Goal: Task Accomplishment & Management: Manage account settings

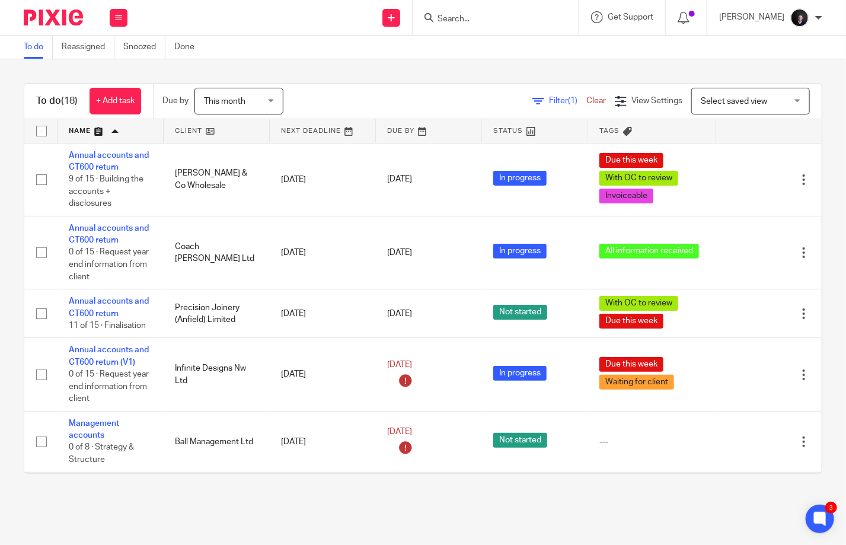
click at [79, 131] on link at bounding box center [111, 131] width 106 height 24
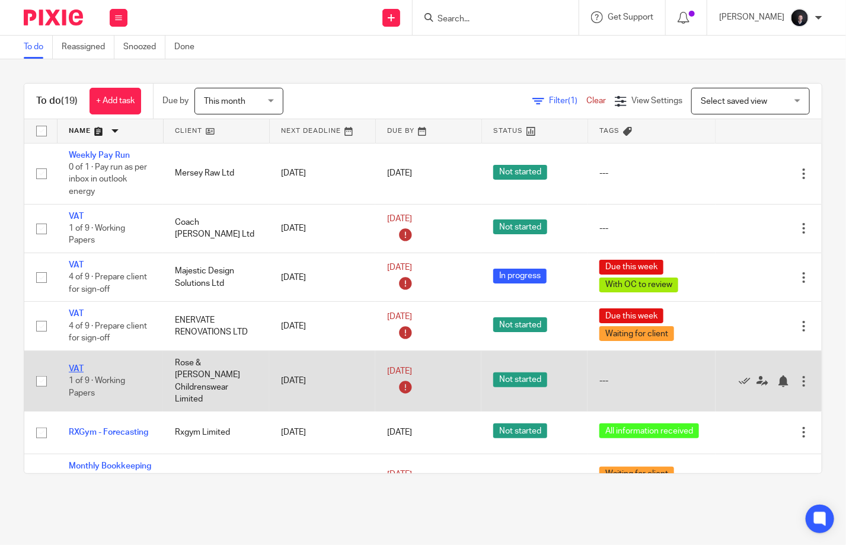
click at [77, 365] on link "VAT" at bounding box center [76, 369] width 15 height 8
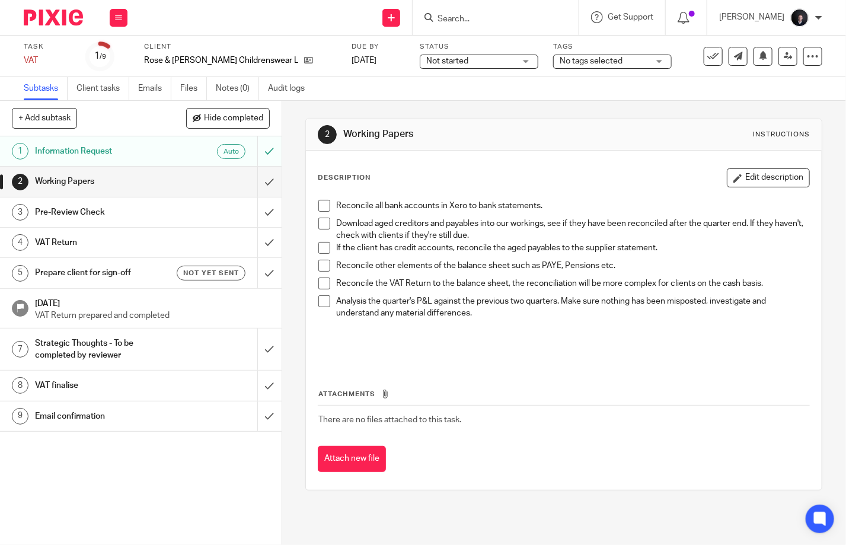
click at [322, 206] on span at bounding box center [325, 206] width 12 height 12
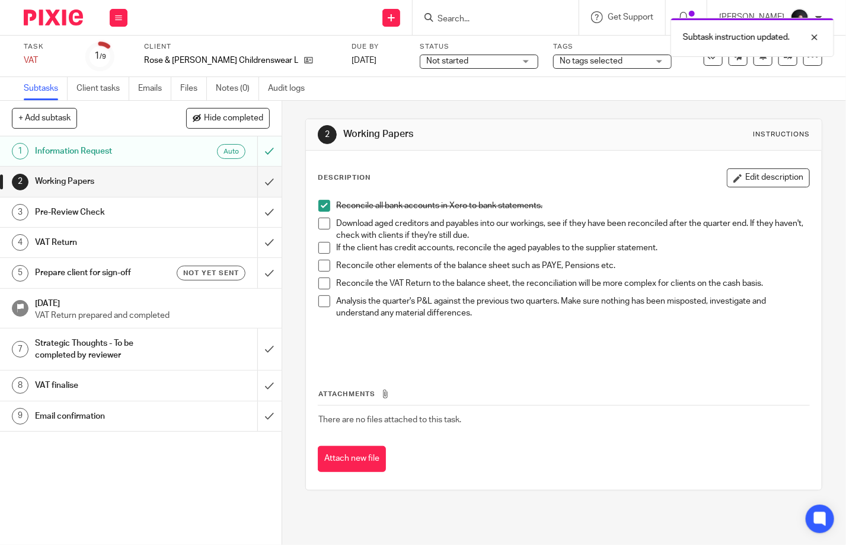
click at [319, 228] on span at bounding box center [325, 224] width 12 height 12
click at [320, 249] on span at bounding box center [325, 248] width 12 height 12
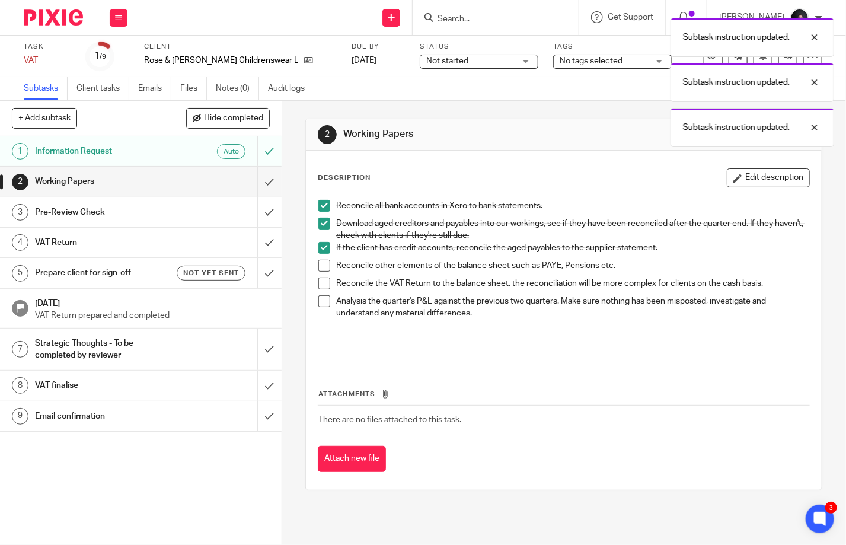
click at [323, 266] on span at bounding box center [325, 266] width 12 height 12
click at [323, 279] on span at bounding box center [325, 284] width 12 height 12
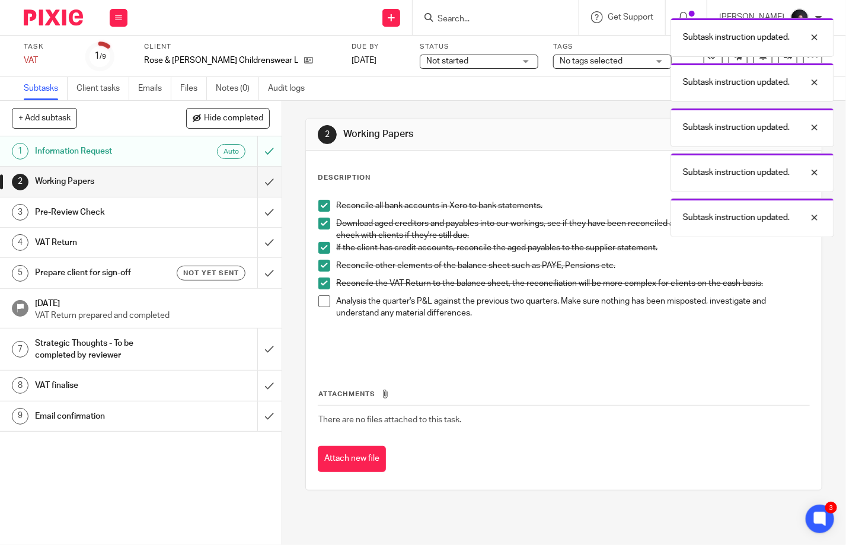
click at [320, 303] on span at bounding box center [325, 301] width 12 height 12
click at [266, 182] on input "submit" at bounding box center [141, 182] width 282 height 30
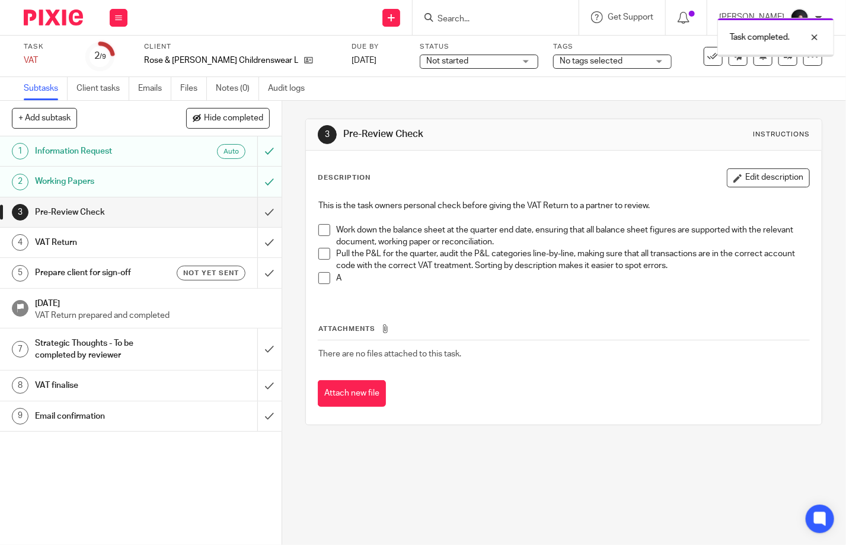
click at [324, 225] on span at bounding box center [325, 230] width 12 height 12
click at [319, 259] on span at bounding box center [325, 254] width 12 height 12
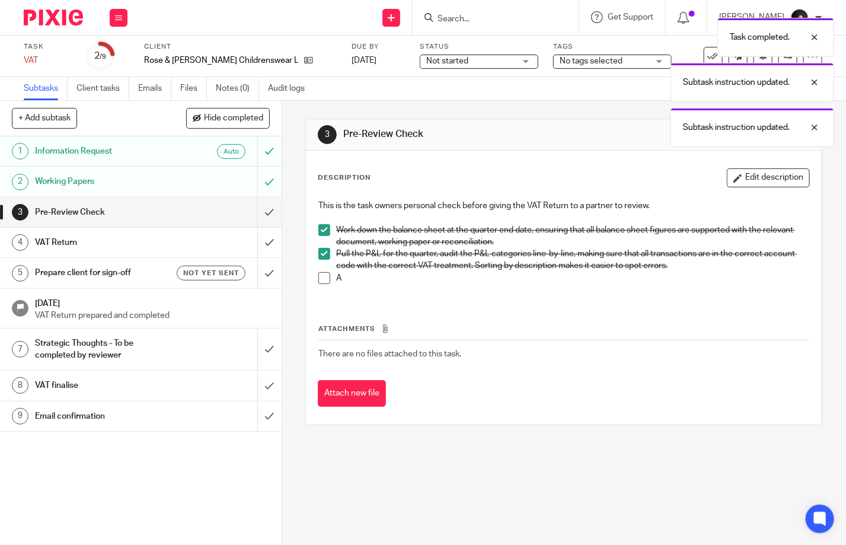
click at [321, 276] on span at bounding box center [325, 278] width 12 height 12
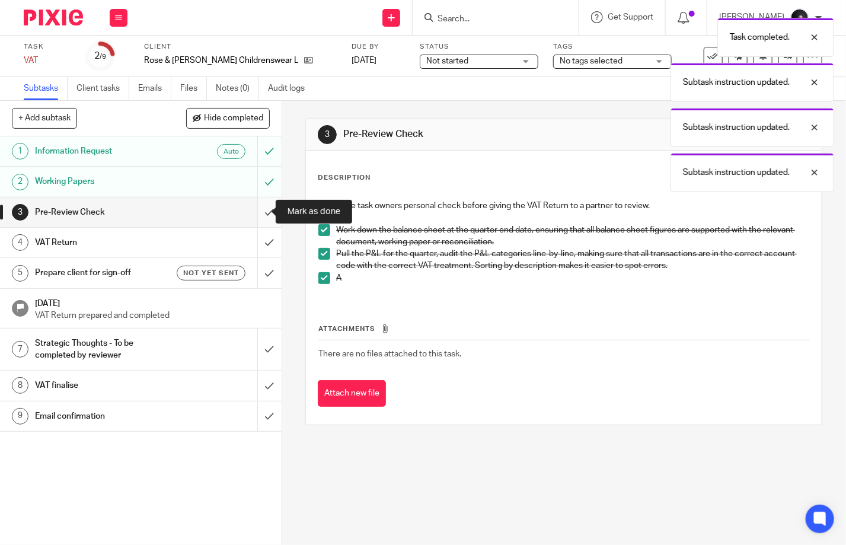
click at [259, 217] on input "submit" at bounding box center [141, 213] width 282 height 30
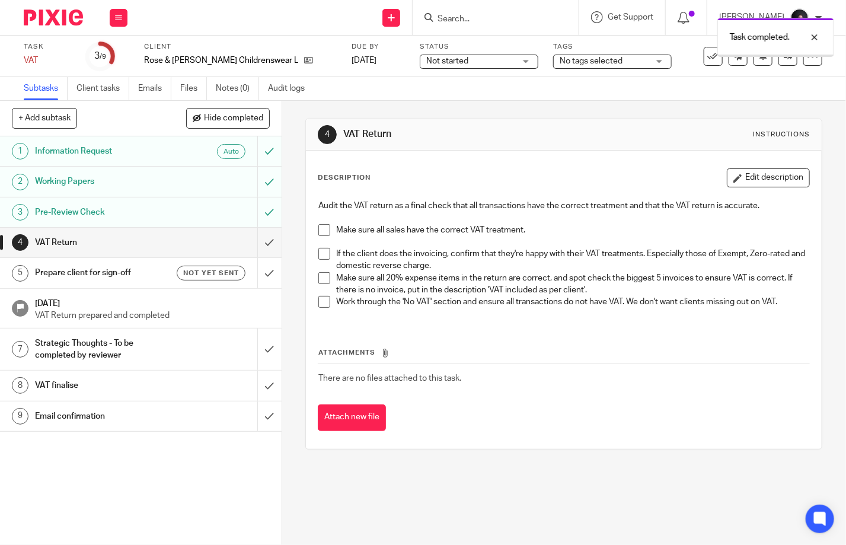
click at [327, 231] on li "Make sure all sales have the correct VAT treatment." at bounding box center [564, 236] width 491 height 24
click at [327, 252] on li "If the client does the invoicing, confirm that they're happy with their VAT tre…" at bounding box center [564, 260] width 491 height 24
click at [320, 253] on span at bounding box center [325, 254] width 12 height 12
click at [321, 234] on span at bounding box center [325, 230] width 12 height 12
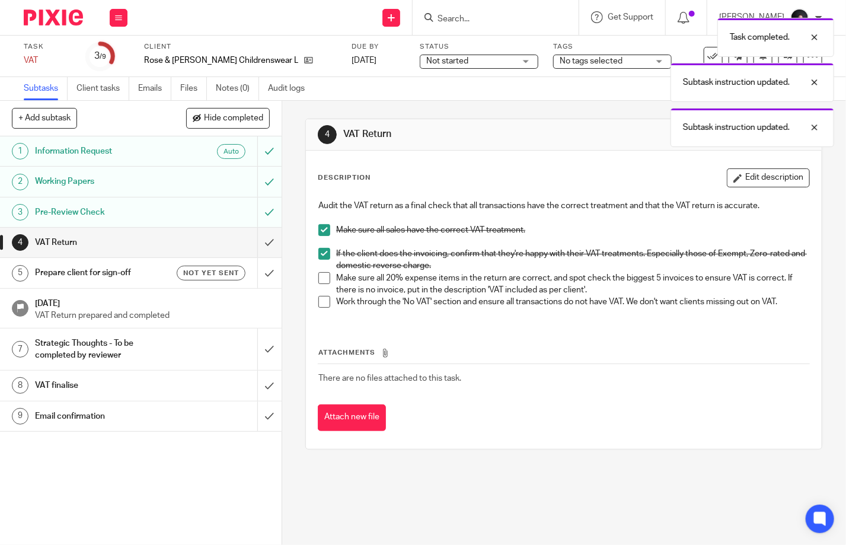
click at [322, 280] on span at bounding box center [325, 278] width 12 height 12
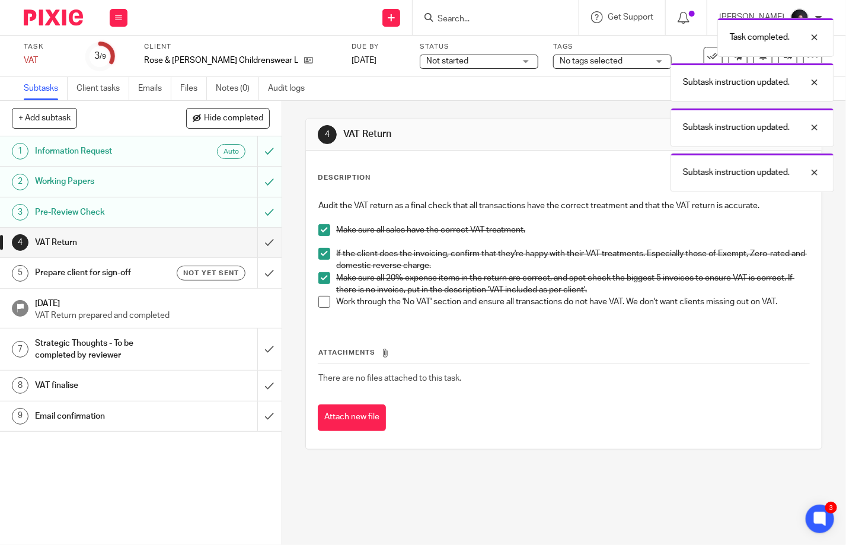
click at [319, 299] on span at bounding box center [325, 302] width 12 height 12
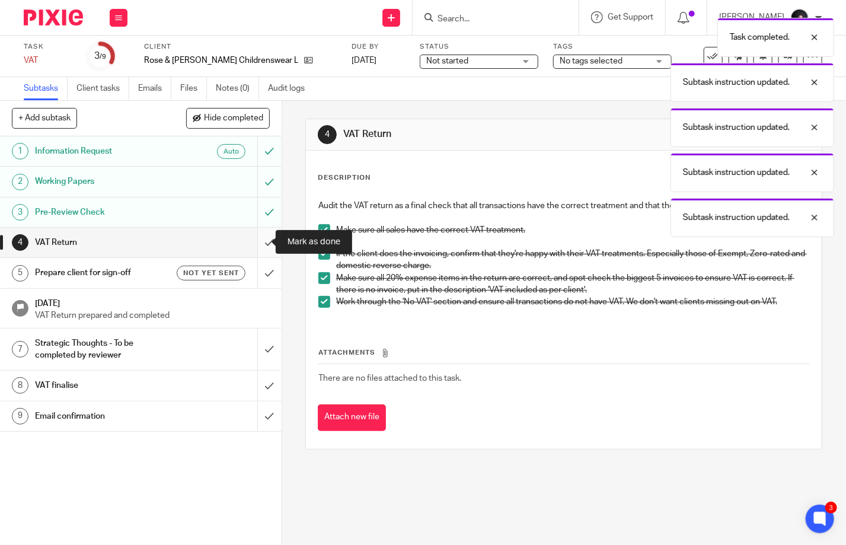
click at [258, 240] on input "submit" at bounding box center [141, 243] width 282 height 30
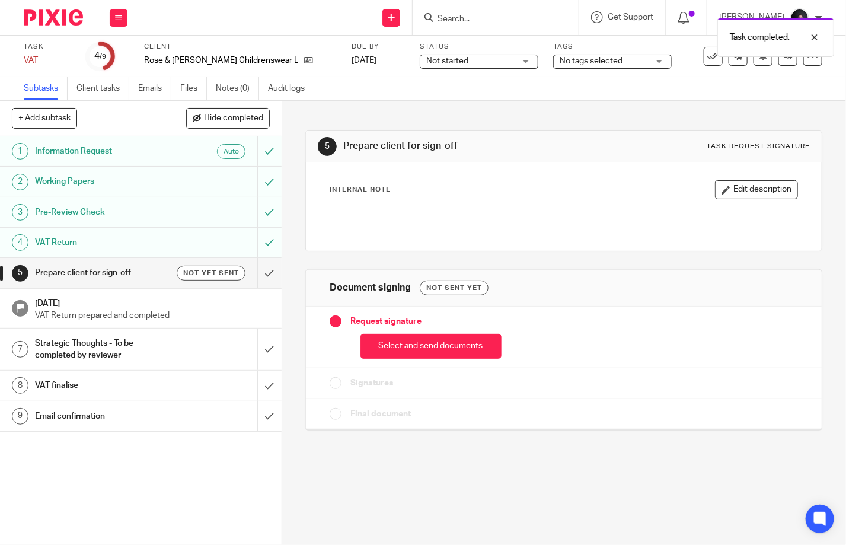
drag, startPoint x: 419, startPoint y: 347, endPoint x: 422, endPoint y: 337, distance: 10.7
click at [418, 346] on button "Select and send documents" at bounding box center [431, 347] width 141 height 26
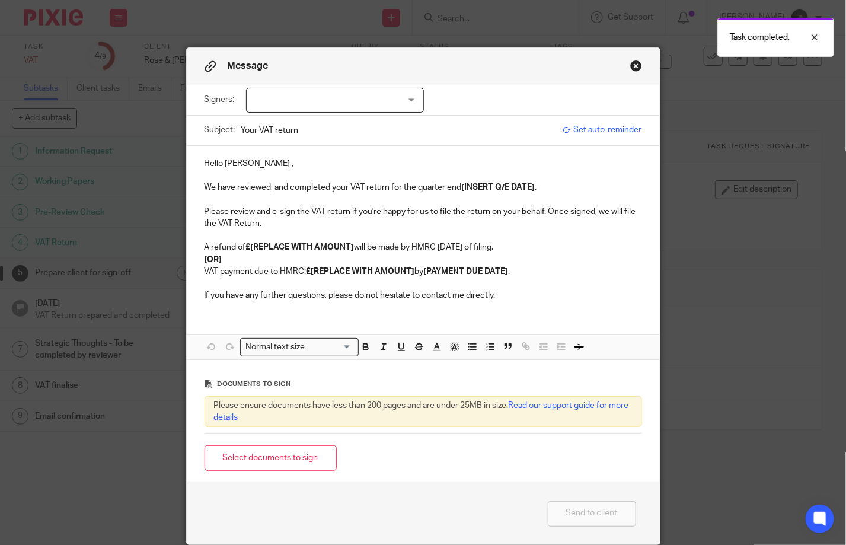
click at [308, 105] on div at bounding box center [335, 100] width 178 height 25
click at [279, 125] on span "Kate Coyle" at bounding box center [294, 124] width 65 height 8
checkbox input "true"
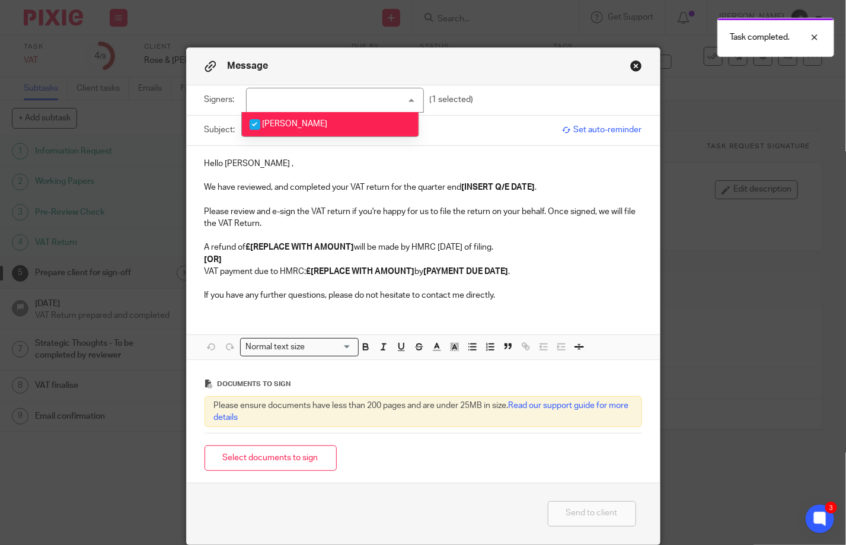
click at [330, 177] on p at bounding box center [424, 176] width 438 height 12
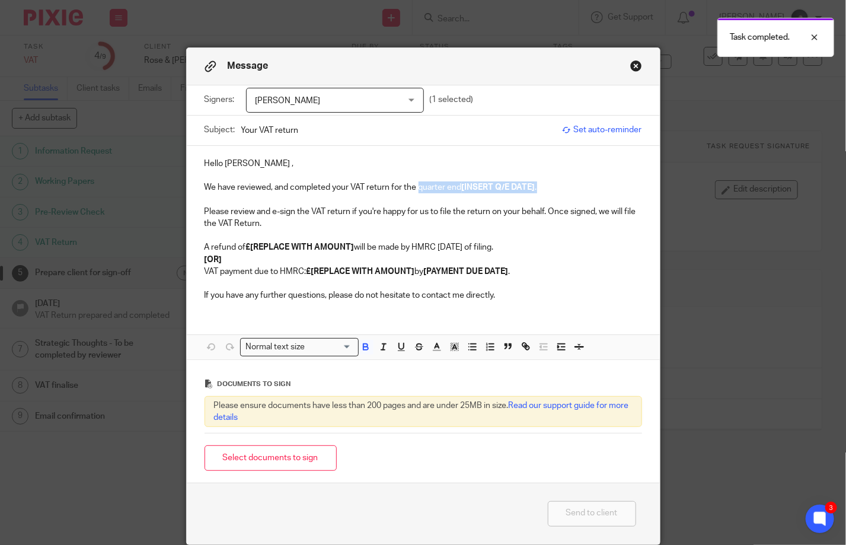
drag, startPoint x: 541, startPoint y: 185, endPoint x: 413, endPoint y: 183, distance: 127.6
click at [413, 183] on p "We have reviewed, and completed your VAT return for the quarter end [INSERT Q/E…" at bounding box center [424, 188] width 438 height 12
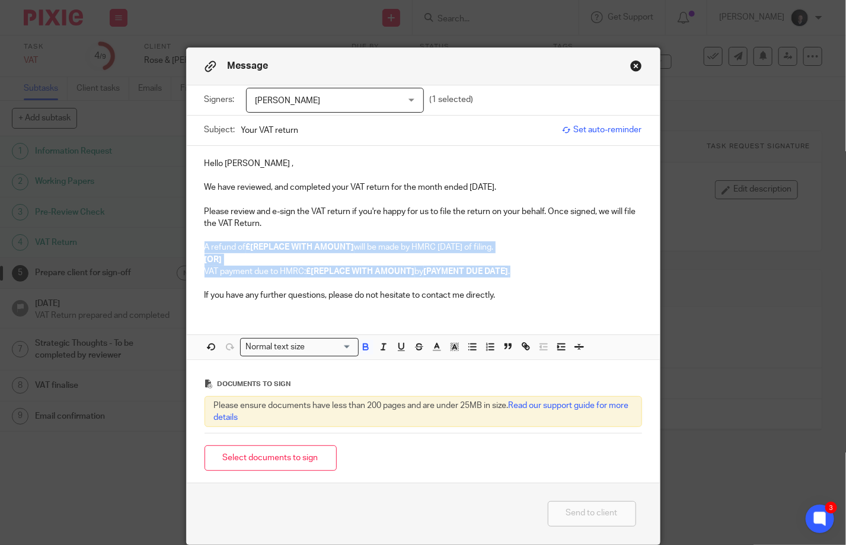
drag, startPoint x: 522, startPoint y: 273, endPoint x: 198, endPoint y: 250, distance: 325.3
click at [198, 250] on div "Hello Kate , We have reviewed, and completed your VAT return for the month ende…" at bounding box center [423, 228] width 473 height 165
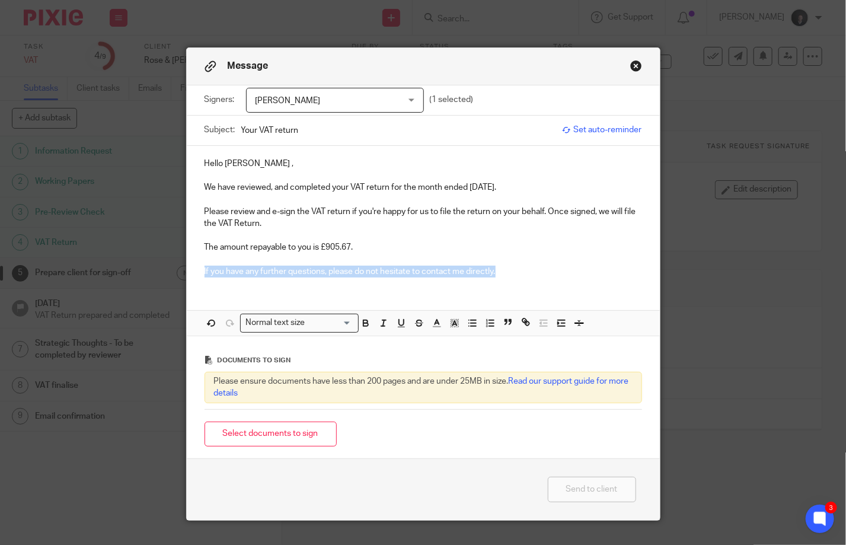
drag, startPoint x: 501, startPoint y: 267, endPoint x: 196, endPoint y: 270, distance: 304.9
click at [196, 270] on div "Hello Kate , We have reviewed, and completed your VAT return for the month ende…" at bounding box center [423, 216] width 473 height 141
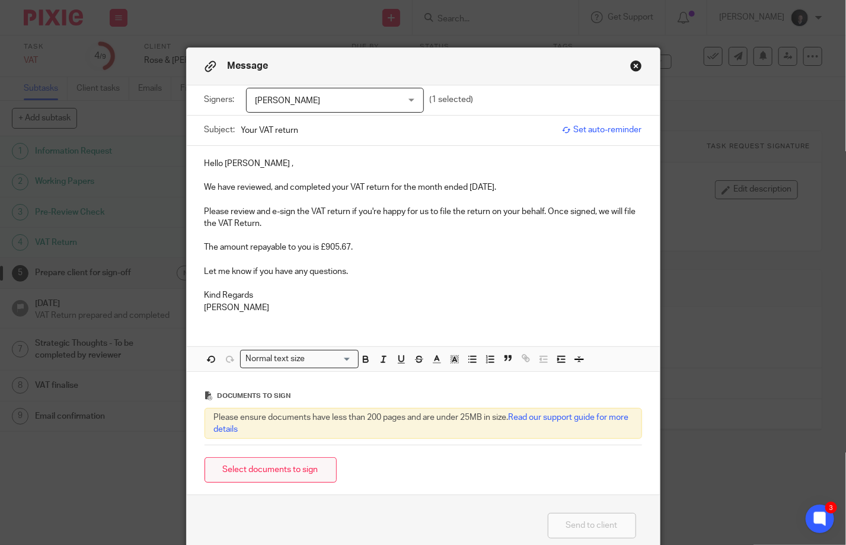
click at [259, 468] on button "Select documents to sign" at bounding box center [271, 470] width 132 height 26
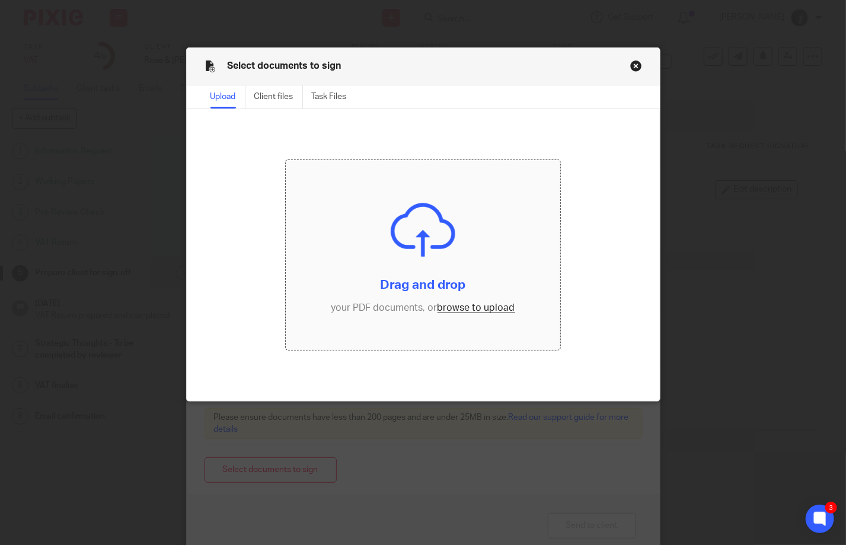
click at [454, 304] on input "file" at bounding box center [423, 255] width 275 height 190
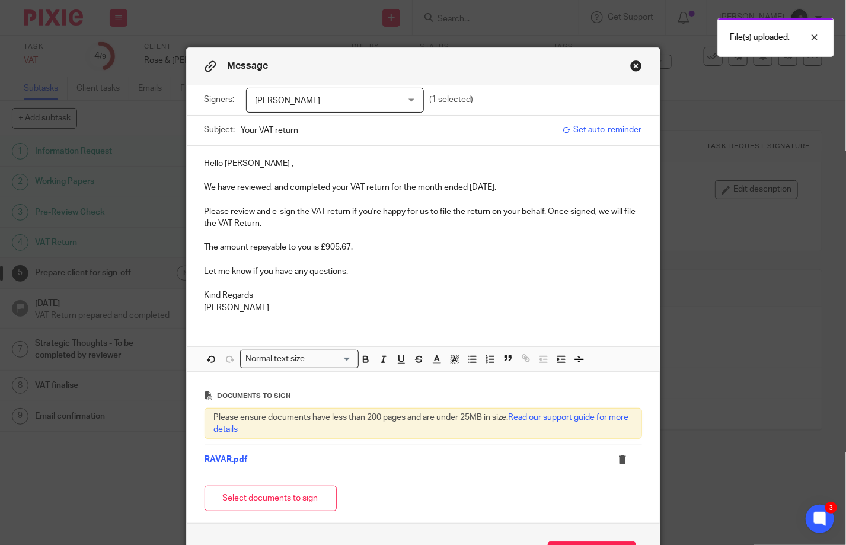
scroll to position [84, 0]
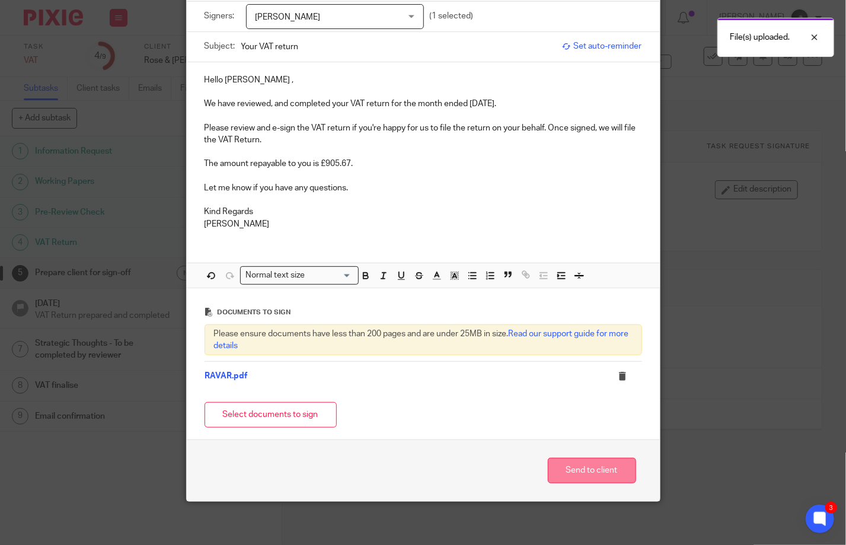
click at [572, 464] on button "Send to client" at bounding box center [592, 471] width 88 height 26
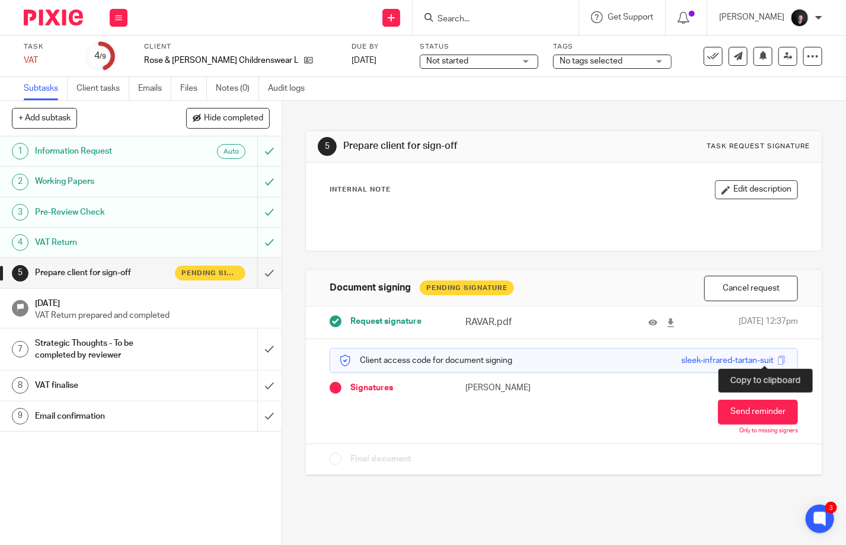
click at [777, 356] on span at bounding box center [781, 360] width 9 height 9
click at [473, 13] on form at bounding box center [500, 17] width 126 height 15
click at [473, 18] on input "Search" at bounding box center [490, 19] width 107 height 11
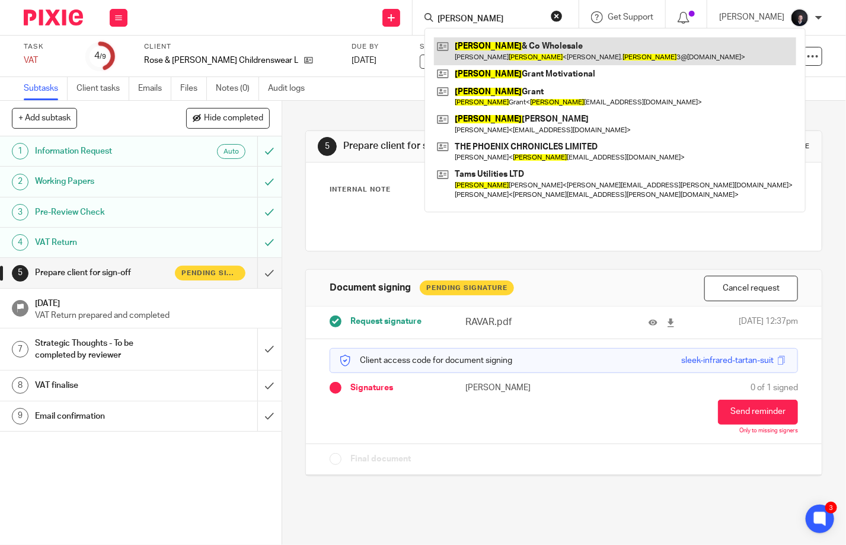
type input "gandy"
click at [508, 48] on link at bounding box center [615, 50] width 362 height 27
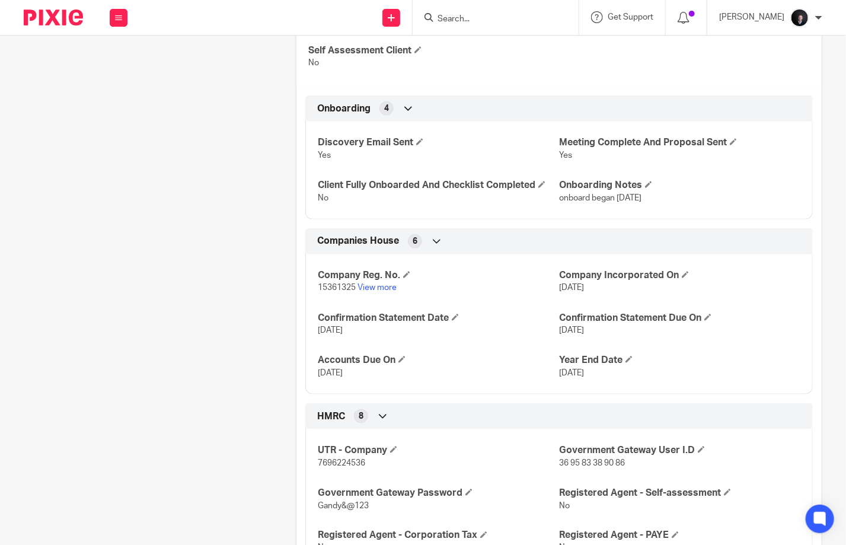
scroll to position [475, 0]
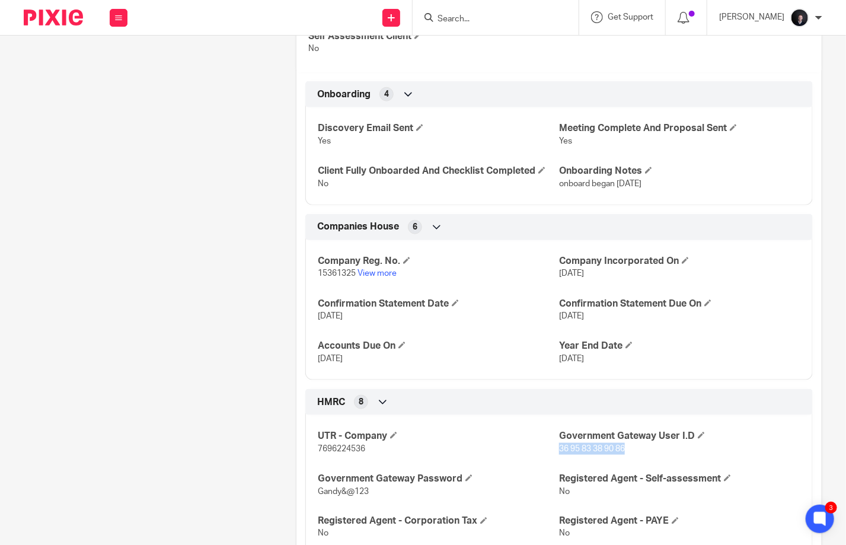
drag, startPoint x: 622, startPoint y: 447, endPoint x: 556, endPoint y: 447, distance: 66.4
click at [559, 447] on p "36 95 83 38 90 86" at bounding box center [679, 449] width 241 height 12
copy span "36 95 83 38 90 86"
drag, startPoint x: 372, startPoint y: 485, endPoint x: 316, endPoint y: 489, distance: 55.9
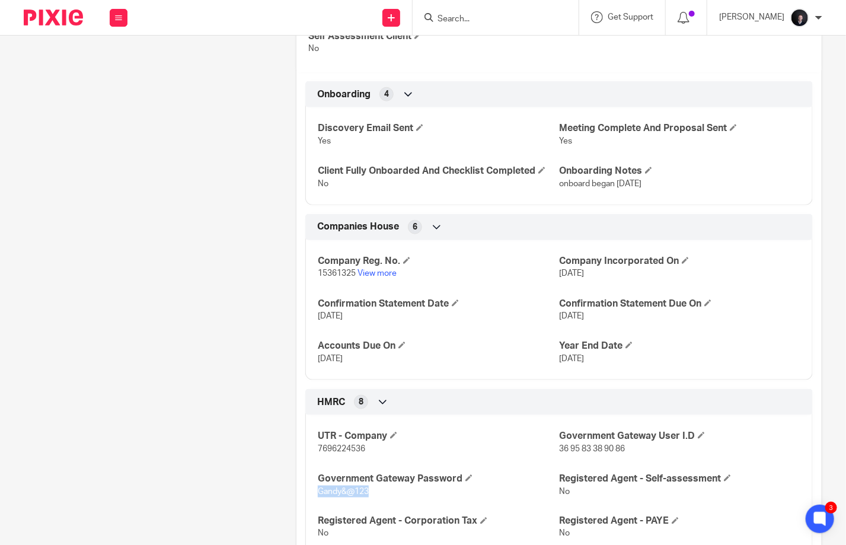
click at [318, 489] on p "Gandy&@123" at bounding box center [438, 492] width 241 height 12
copy span "Gandy&@123"
